Goal: Check status: Check status

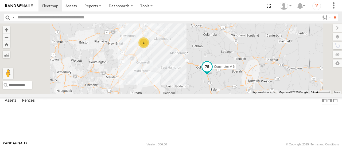
click at [212, 72] on span at bounding box center [207, 67] width 10 height 10
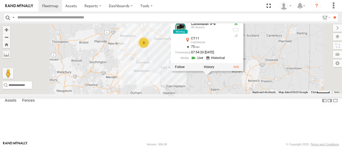
click at [0, 0] on div at bounding box center [0, 0] width 0 height 0
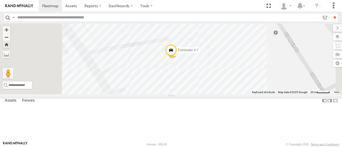
click at [0, 0] on span at bounding box center [0, 0] width 0 height 0
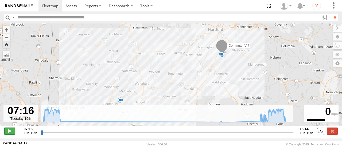
click at [12, 134] on span at bounding box center [9, 131] width 11 height 7
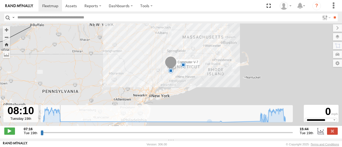
click at [204, 60] on div "Commuter V-7 07:51 Tue 13:41 Tue 14:39 Tue 15:34 Tue" at bounding box center [171, 78] width 342 height 108
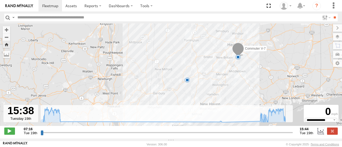
drag, startPoint x: 69, startPoint y: 134, endPoint x: 288, endPoint y: 122, distance: 219.3
click at [288, 130] on input "range" at bounding box center [167, 132] width 252 height 5
click at [71, 7] on span at bounding box center [70, 5] width 11 height 5
type input "**********"
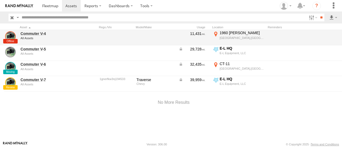
click at [6, 40] on link at bounding box center [10, 36] width 11 height 11
